Goal: Transaction & Acquisition: Purchase product/service

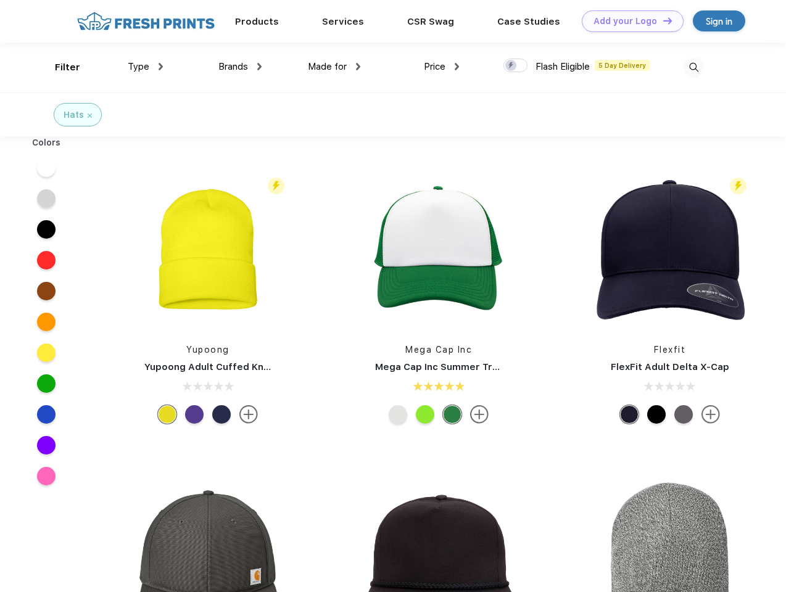
click at [628, 21] on link "Add your Logo Design Tool" at bounding box center [633, 21] width 102 height 22
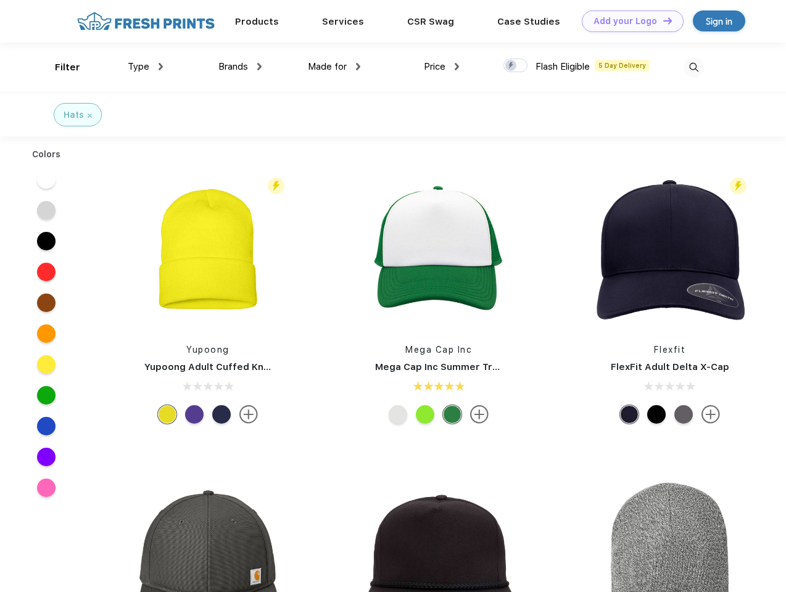
click at [0, 0] on div "Design Tool" at bounding box center [0, 0] width 0 height 0
click at [662, 20] on link "Add your Logo Design Tool" at bounding box center [633, 21] width 102 height 22
click at [59, 67] on div "Filter" at bounding box center [67, 67] width 25 height 14
click at [146, 67] on span "Type" at bounding box center [139, 66] width 22 height 11
click at [240, 67] on span "Brands" at bounding box center [233, 66] width 30 height 11
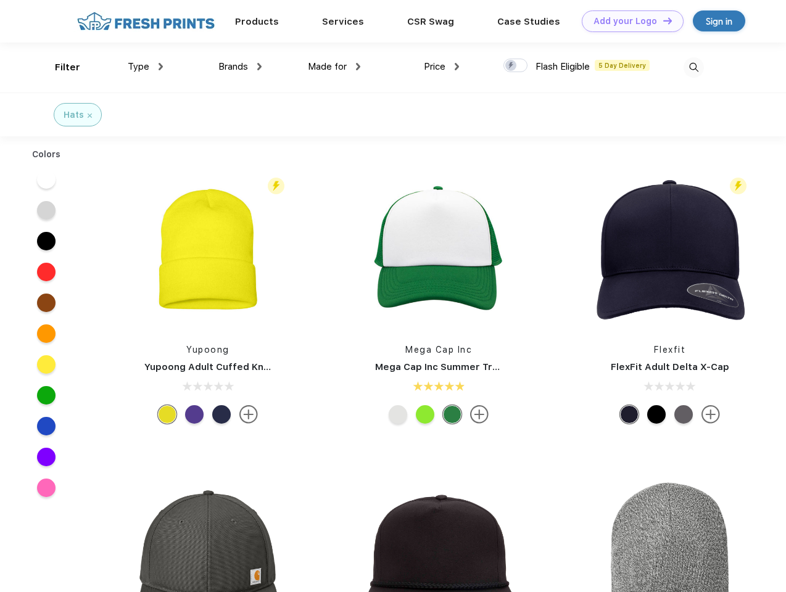
click at [334, 67] on span "Made for" at bounding box center [327, 66] width 39 height 11
click at [442, 67] on span "Price" at bounding box center [435, 66] width 22 height 11
click at [516, 66] on div at bounding box center [515, 66] width 24 height 14
click at [511, 66] on input "checkbox" at bounding box center [507, 62] width 8 height 8
click at [693, 67] on img at bounding box center [693, 67] width 20 height 20
